Goal: Task Accomplishment & Management: Use online tool/utility

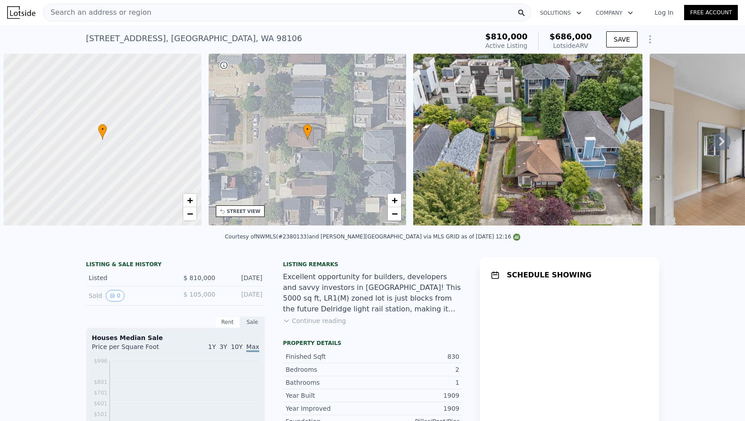
scroll to position [0, 4]
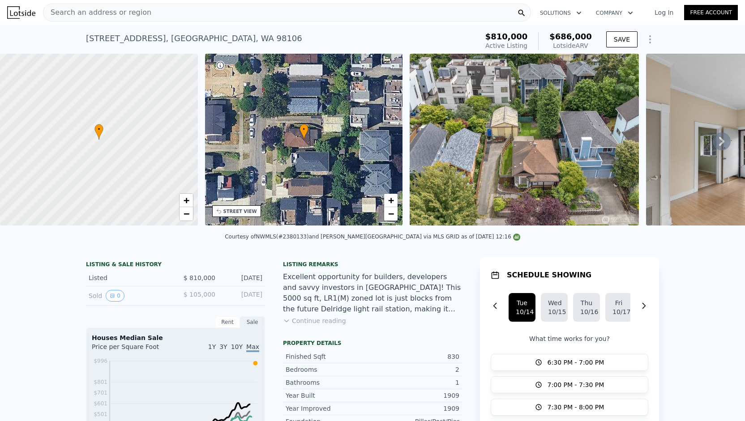
drag, startPoint x: 563, startPoint y: 40, endPoint x: 591, endPoint y: 34, distance: 28.8
click at [591, 34] on div "$810,000 Active Listing $686,000 Lotside ARV" at bounding box center [539, 41] width 114 height 25
click at [582, 34] on span "$686,000" at bounding box center [570, 36] width 43 height 9
click at [522, 35] on span "$810,000" at bounding box center [506, 36] width 43 height 9
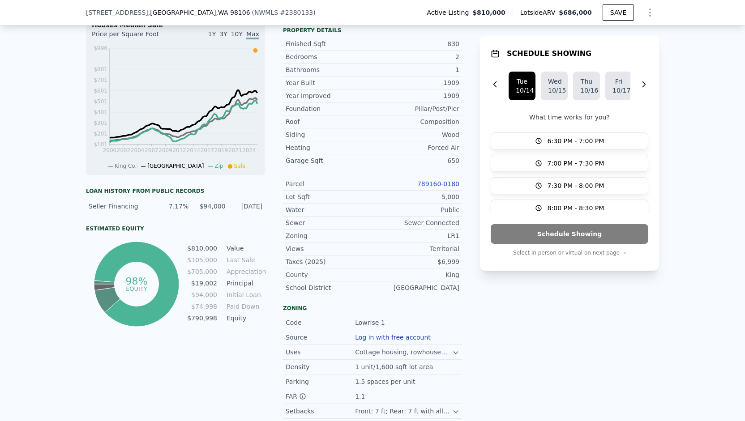
scroll to position [310, 0]
drag, startPoint x: 168, startPoint y: 213, endPoint x: 231, endPoint y: 204, distance: 63.3
click at [231, 204] on div "Seller Financing 7.17% $94,000 [DATE]" at bounding box center [175, 206] width 179 height 16
click at [218, 205] on div "Seller Financing 7.17% $94,000 [DATE]" at bounding box center [175, 206] width 179 height 16
drag, startPoint x: 167, startPoint y: 207, endPoint x: 183, endPoint y: 209, distance: 16.7
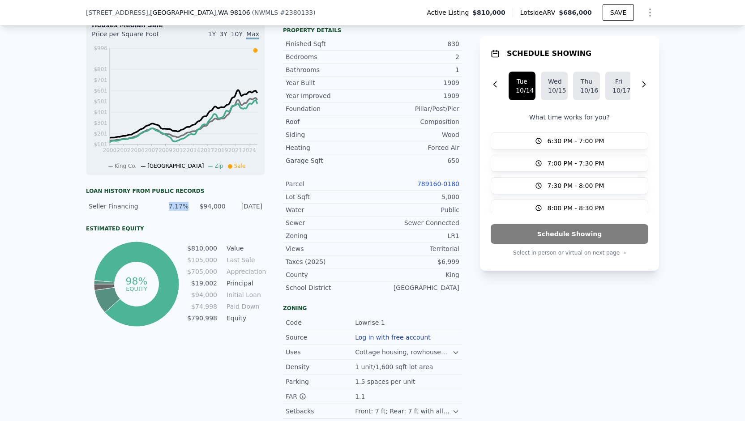
click at [183, 209] on div "7.17%" at bounding box center [172, 206] width 31 height 9
click at [186, 210] on div "Seller Financing 7.17% $94,000 [DATE]" at bounding box center [175, 206] width 179 height 16
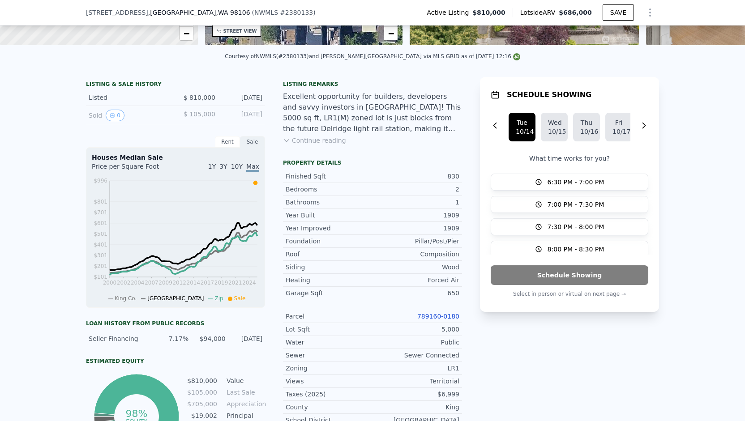
scroll to position [0, 0]
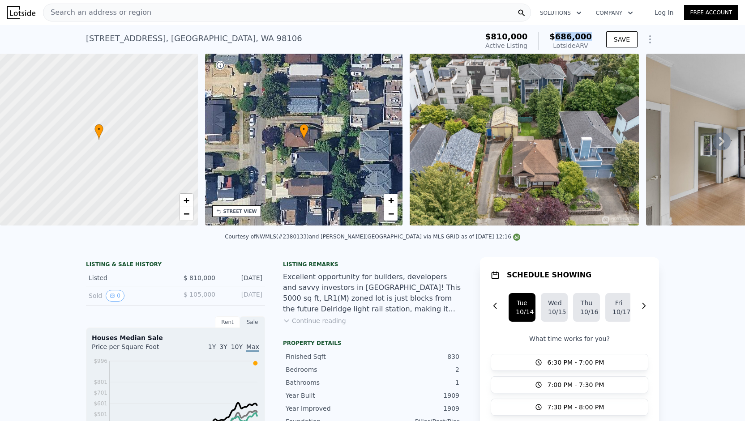
drag, startPoint x: 561, startPoint y: 34, endPoint x: 590, endPoint y: 35, distance: 29.1
click at [590, 35] on span "$686,000" at bounding box center [570, 36] width 43 height 9
click at [587, 37] on span "$686,000" at bounding box center [570, 36] width 43 height 9
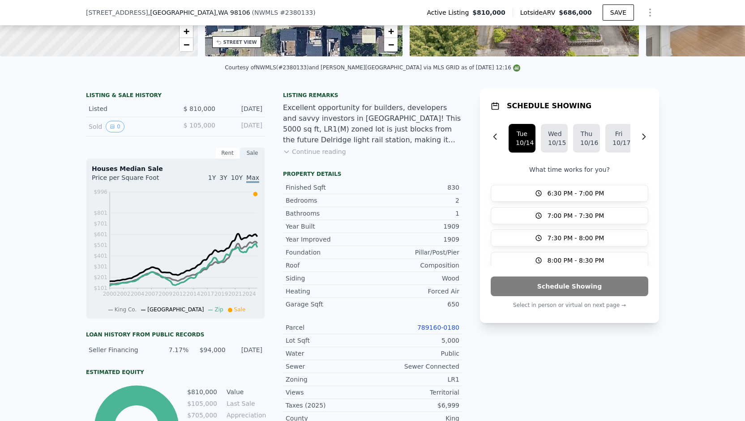
scroll to position [254, 0]
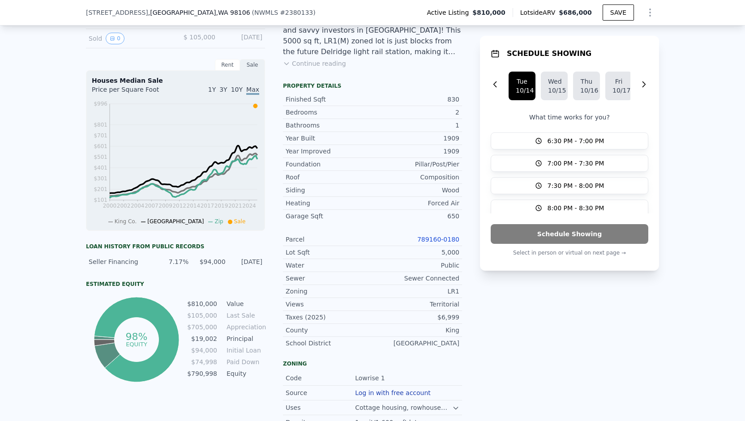
click at [261, 309] on td "Value" at bounding box center [245, 304] width 40 height 10
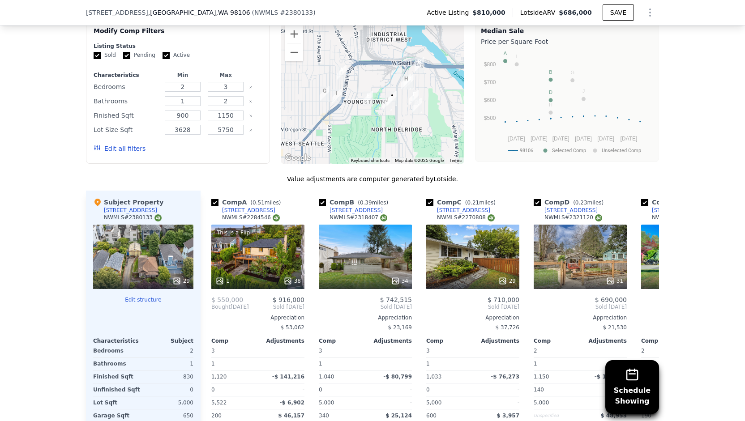
scroll to position [983, 0]
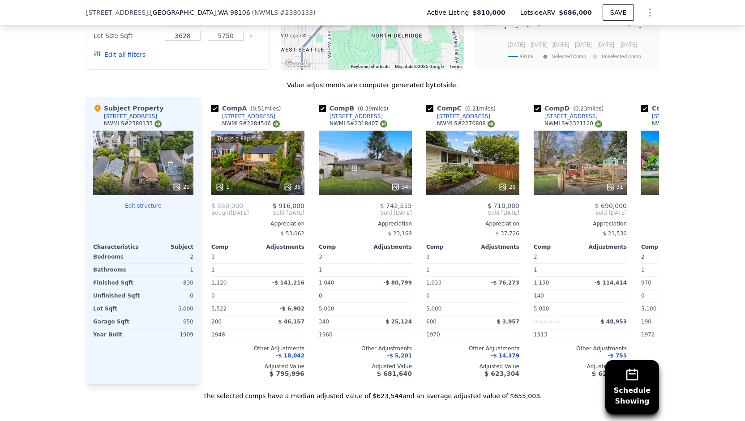
click at [141, 205] on button "Edit structure" at bounding box center [143, 205] width 100 height 7
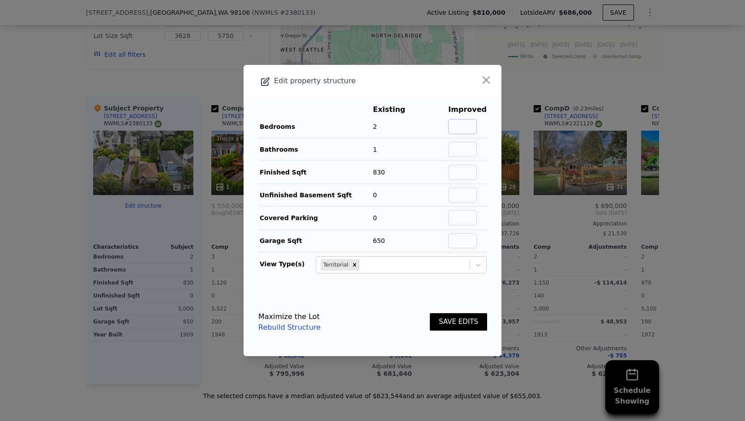
click at [465, 129] on input "text" at bounding box center [462, 126] width 29 height 15
type input "4"
click at [459, 145] on input "text" at bounding box center [462, 149] width 29 height 15
type input "4"
type input "2.5"
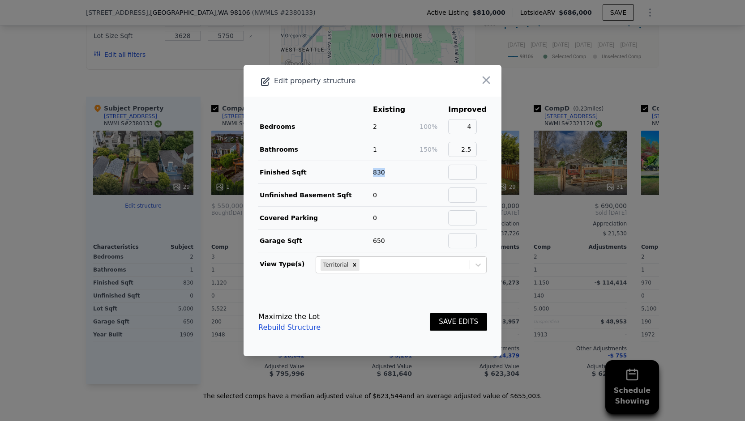
drag, startPoint x: 373, startPoint y: 173, endPoint x: 389, endPoint y: 175, distance: 16.2
click at [389, 175] on td "830" at bounding box center [396, 172] width 47 height 23
click at [452, 317] on button "SAVE EDITS" at bounding box center [458, 321] width 57 height 17
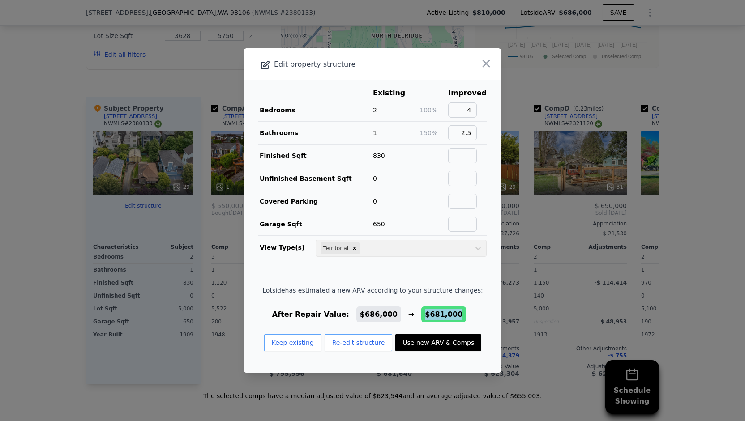
drag, startPoint x: 416, startPoint y: 312, endPoint x: 453, endPoint y: 314, distance: 37.7
click at [453, 314] on div "After Repair Value: $686,000 → $681,000" at bounding box center [372, 314] width 220 height 11
click at [425, 317] on span "$681,000" at bounding box center [444, 314] width 38 height 9
click at [353, 340] on button "Re-edit structure" at bounding box center [359, 342] width 68 height 17
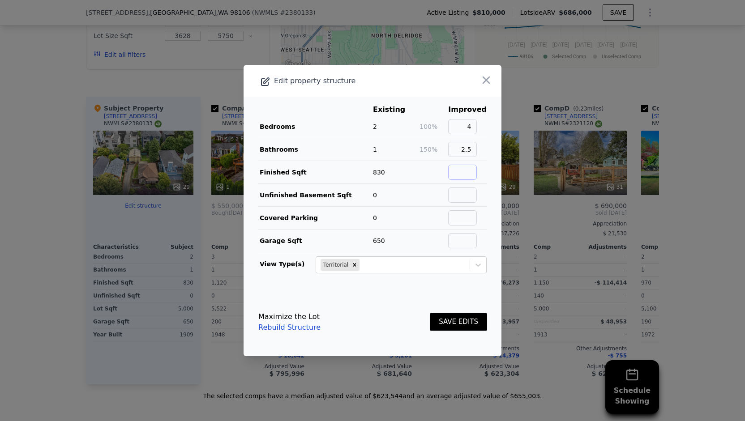
click at [465, 171] on input "text" at bounding box center [462, 172] width 29 height 15
type input "1000"
click at [450, 321] on button "SAVE EDITS" at bounding box center [458, 321] width 57 height 17
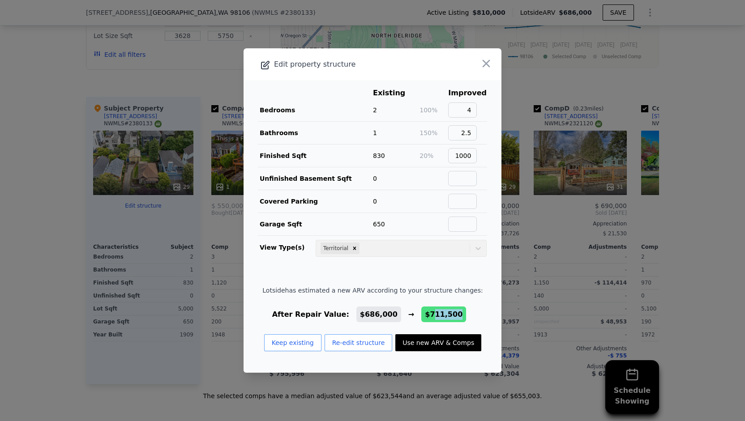
drag, startPoint x: 421, startPoint y: 310, endPoint x: 450, endPoint y: 313, distance: 29.2
click at [450, 313] on div "After Repair Value: $686,000 → $711,500" at bounding box center [372, 314] width 220 height 11
click at [438, 313] on span "$711,500" at bounding box center [444, 314] width 38 height 9
click at [425, 317] on span "$711,500" at bounding box center [444, 314] width 38 height 9
click at [480, 67] on icon "button" at bounding box center [486, 63] width 13 height 13
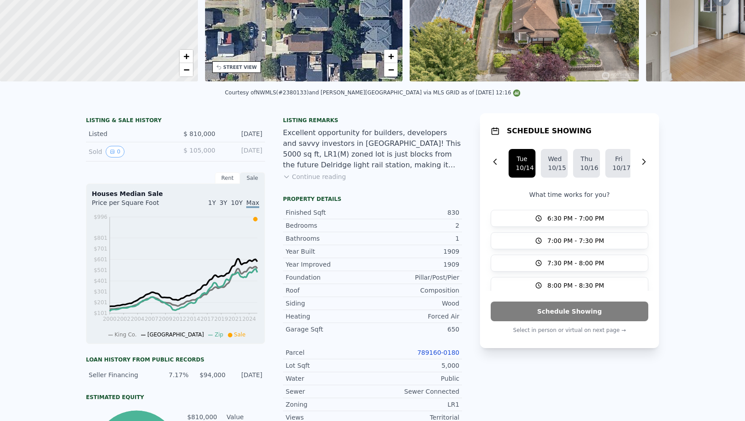
scroll to position [3, 0]
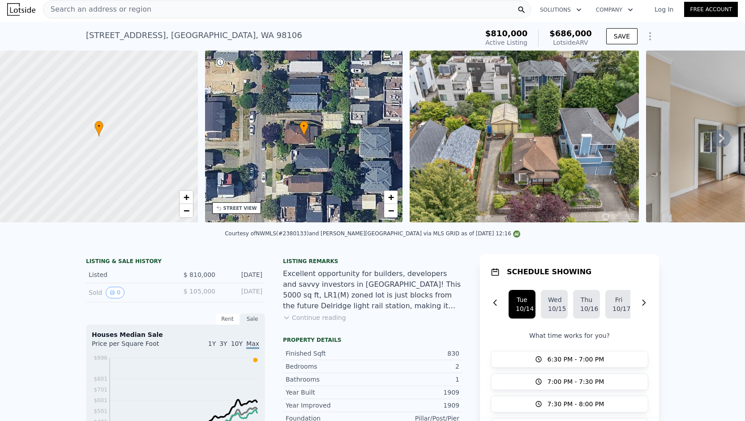
click at [245, 137] on div "• + −" at bounding box center [304, 137] width 198 height 172
click at [477, 134] on img at bounding box center [524, 137] width 229 height 172
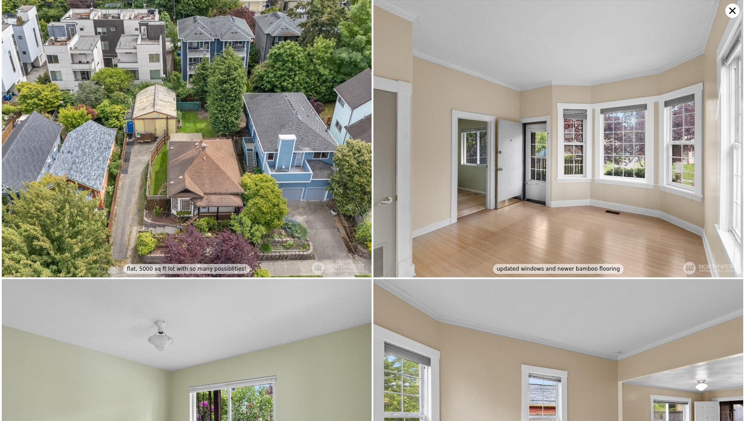
click at [343, 148] on img at bounding box center [187, 139] width 370 height 278
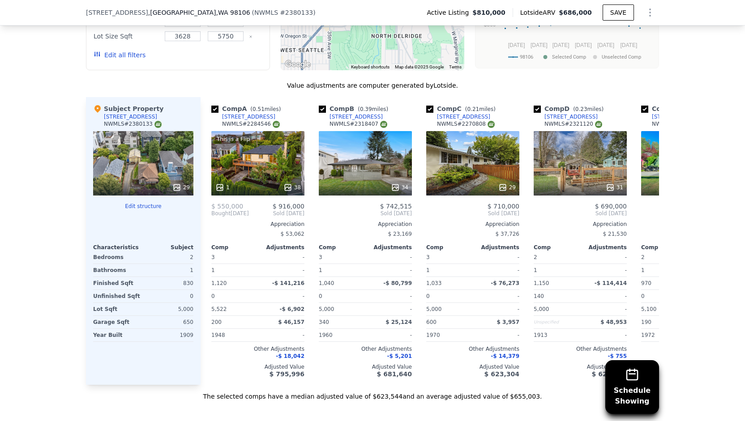
scroll to position [983, 0]
click at [144, 207] on button "Edit structure" at bounding box center [143, 205] width 100 height 7
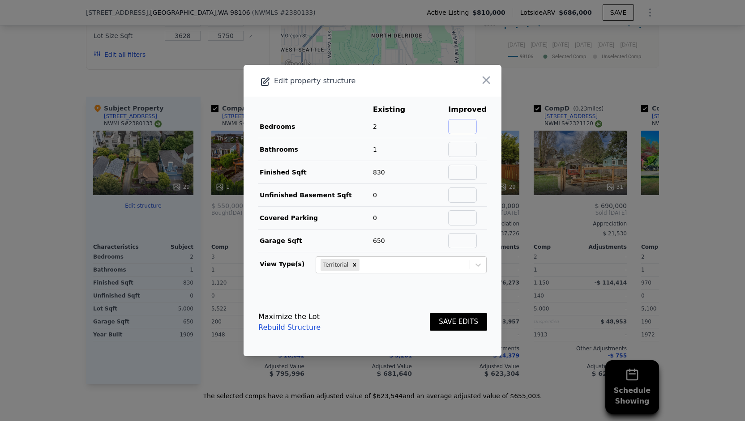
click at [462, 124] on input "text" at bounding box center [462, 126] width 29 height 15
type input "4"
click at [461, 148] on input "text" at bounding box center [462, 149] width 29 height 15
type input "2"
click at [396, 305] on div "Maximize the Lot Rebuild Structure SAVE EDITS" at bounding box center [372, 322] width 229 height 39
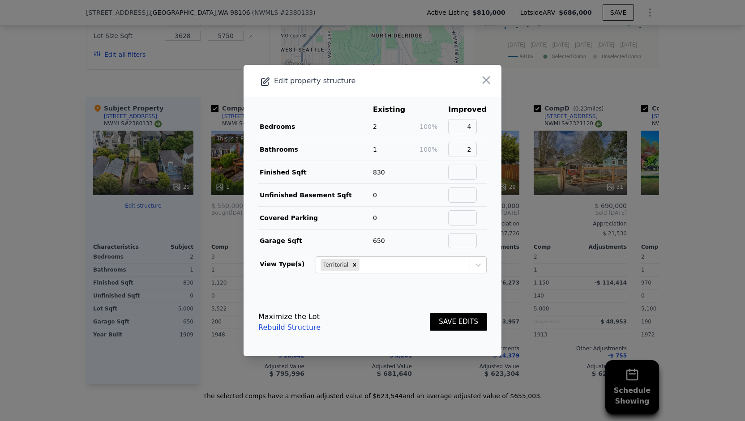
click at [456, 318] on button "SAVE EDITS" at bounding box center [458, 321] width 57 height 17
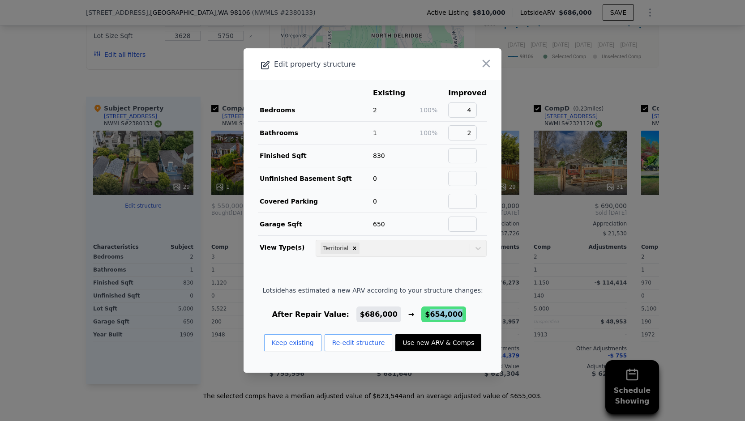
drag, startPoint x: 417, startPoint y: 315, endPoint x: 454, endPoint y: 313, distance: 36.3
click at [454, 313] on div "After Repair Value: $686,000 → $654,000" at bounding box center [372, 314] width 220 height 11
click at [463, 311] on div "After Repair Value: $686,000 → $654,000" at bounding box center [372, 314] width 220 height 11
click at [341, 348] on button "Re-edit structure" at bounding box center [359, 342] width 68 height 17
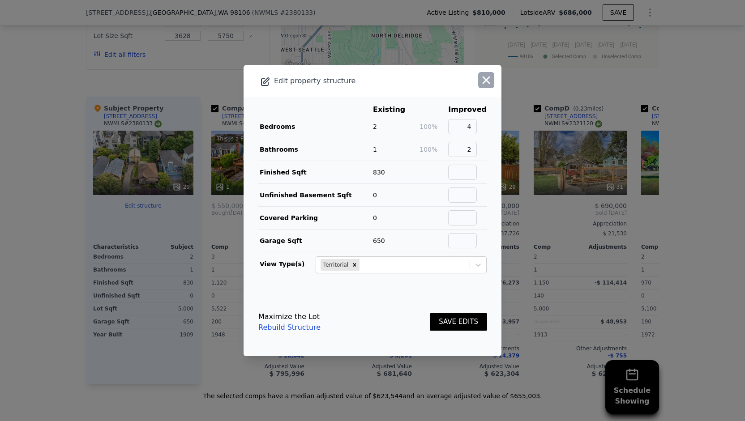
click at [480, 86] on icon "button" at bounding box center [486, 80] width 13 height 13
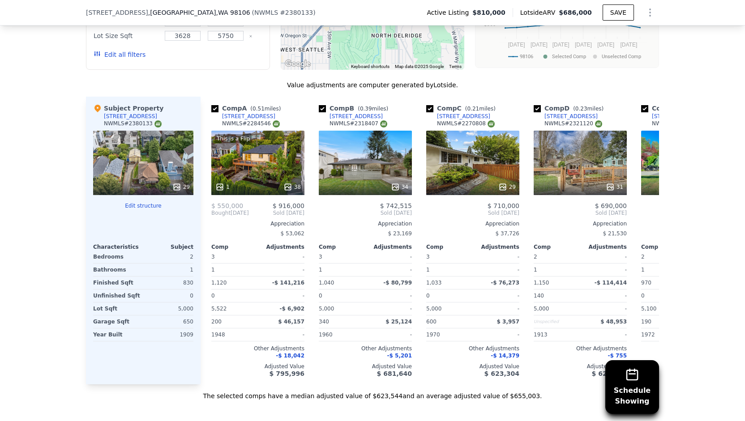
click at [70, 243] on div "Schedule Showing We found 10 sales that match your search Listings provided by …" at bounding box center [372, 144] width 745 height 514
click at [73, 237] on div "Schedule Showing We found 10 sales that match your search Listings provided by …" at bounding box center [372, 144] width 745 height 514
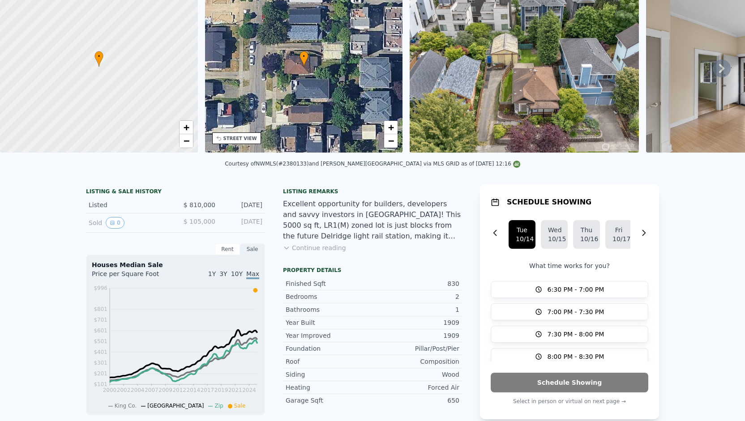
scroll to position [0, 0]
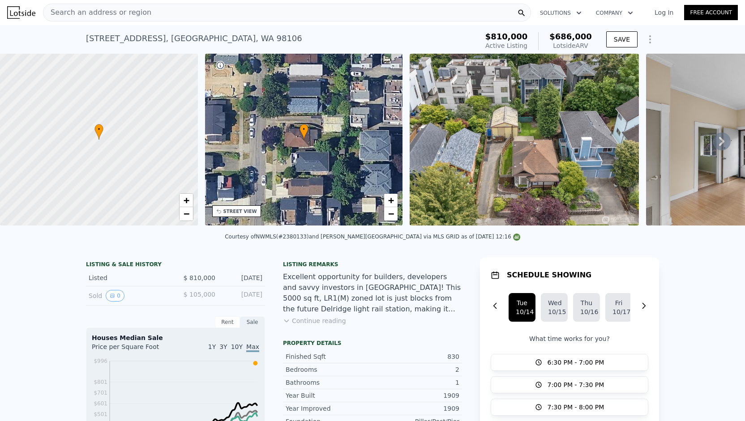
click at [292, 294] on div "Excellent opportunity for builders, developers and savvy investors in [GEOGRAPH…" at bounding box center [372, 293] width 179 height 43
drag, startPoint x: 316, startPoint y: 286, endPoint x: 427, endPoint y: 285, distance: 111.0
click at [427, 285] on div "Excellent opportunity for builders, developers and savvy investors in [GEOGRAPH…" at bounding box center [372, 293] width 179 height 43
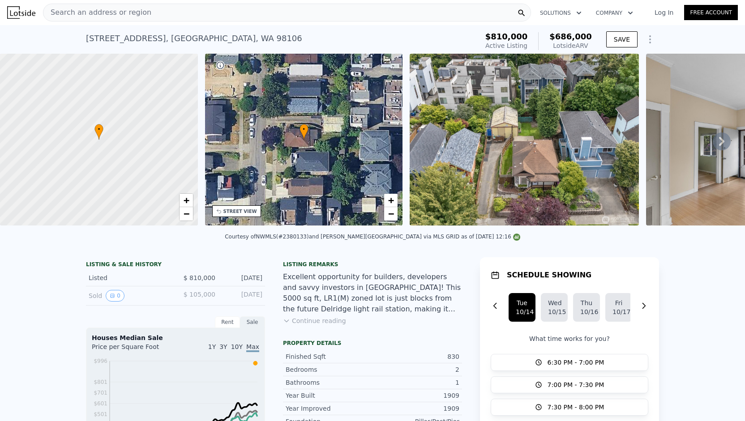
click at [391, 302] on div "Excellent opportunity for builders, developers and savvy investors in [GEOGRAPH…" at bounding box center [372, 293] width 179 height 43
